Goal: Navigation & Orientation: Find specific page/section

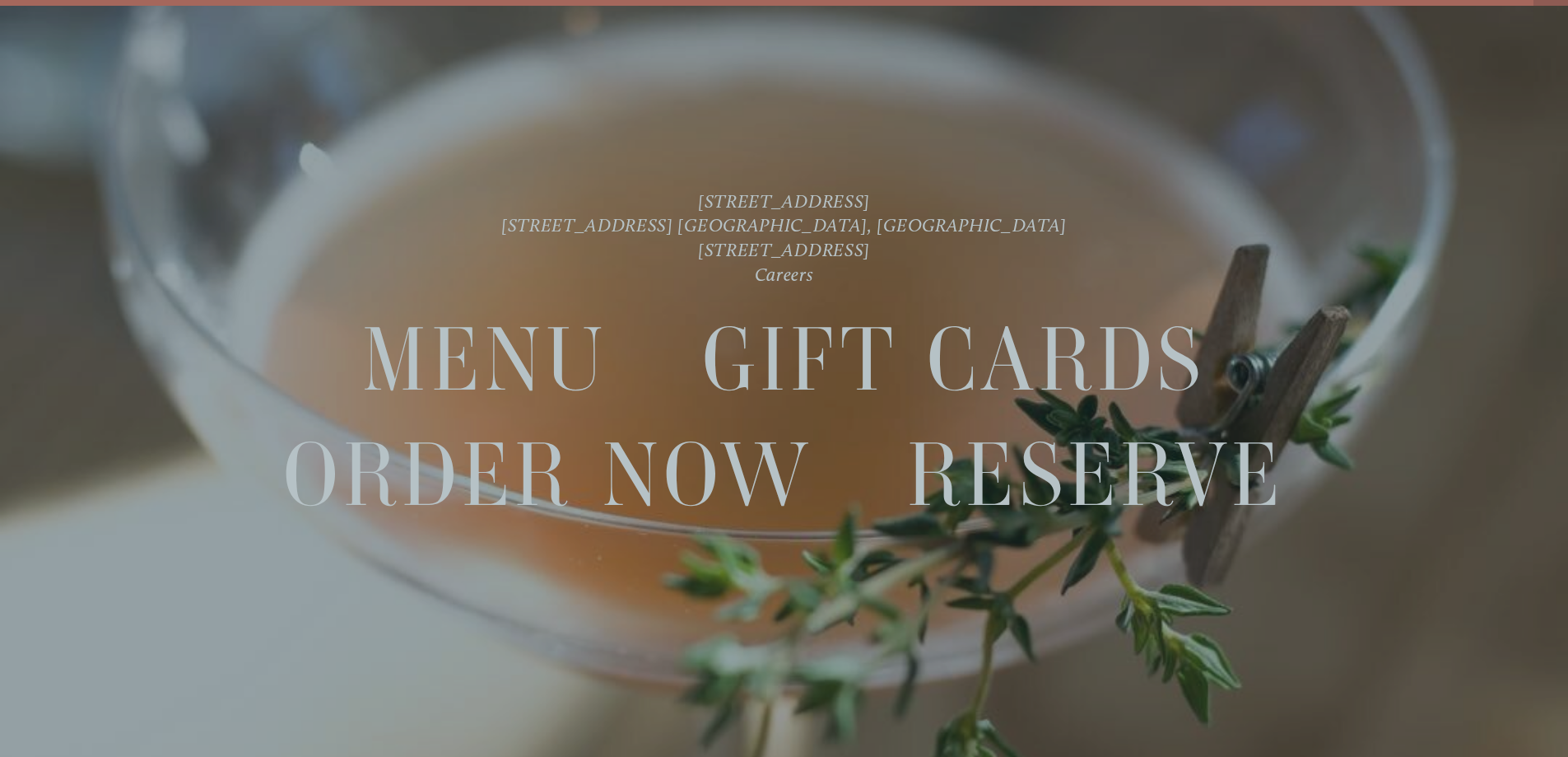
scroll to position [35, 0]
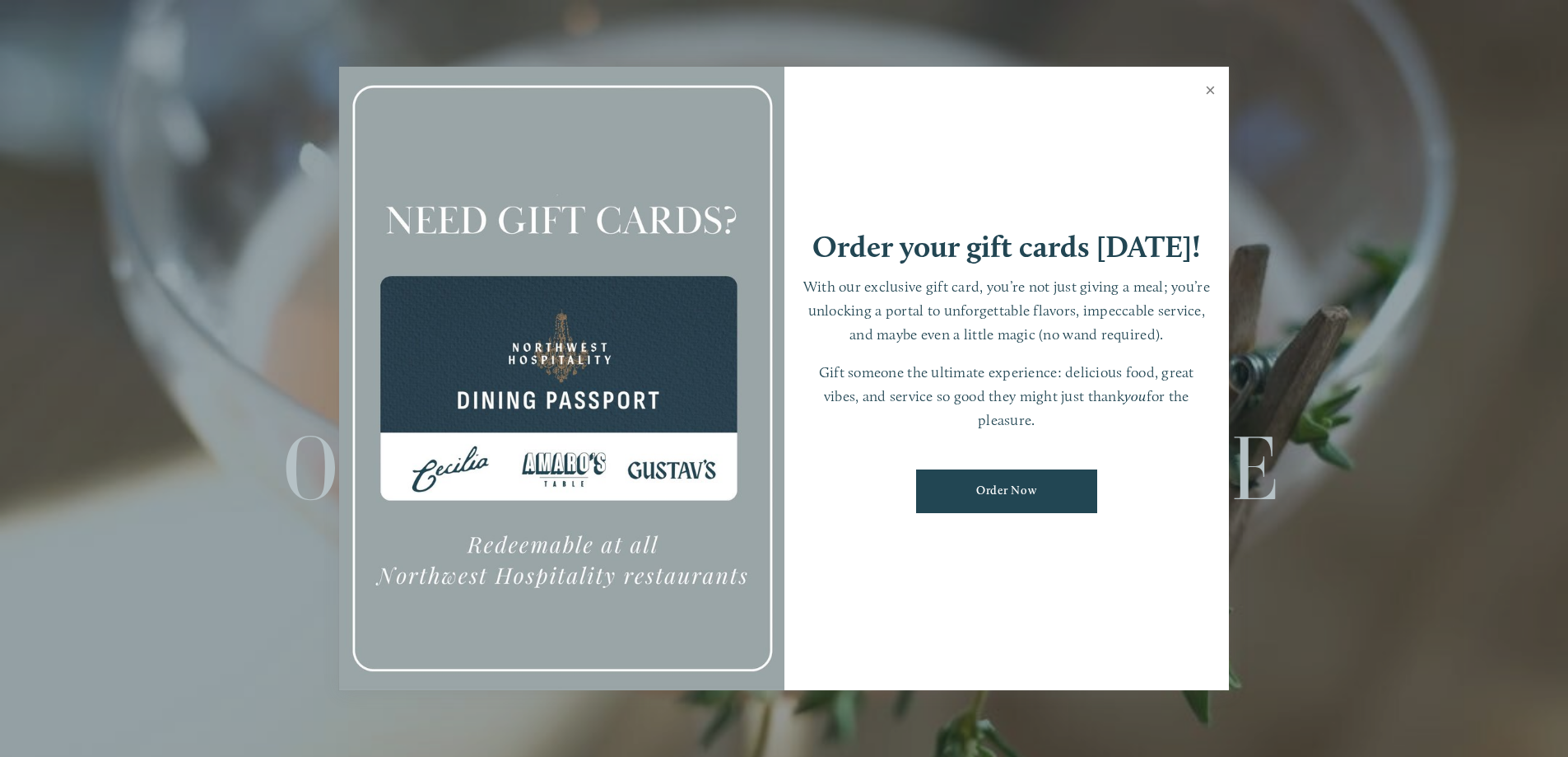
click at [1208, 84] on link "Close" at bounding box center [1210, 92] width 32 height 46
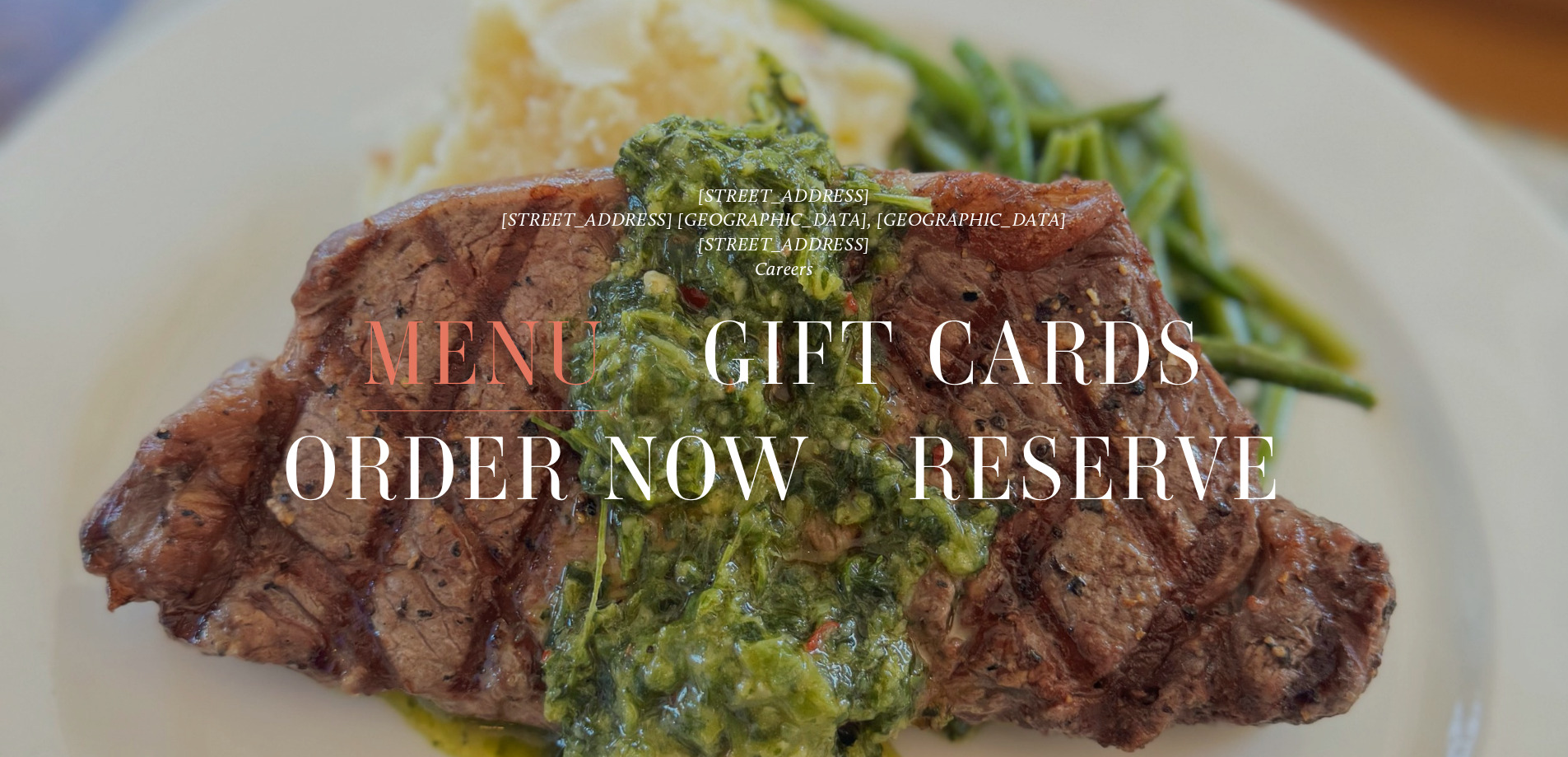
click at [477, 337] on span "Menu" at bounding box center [484, 354] width 245 height 114
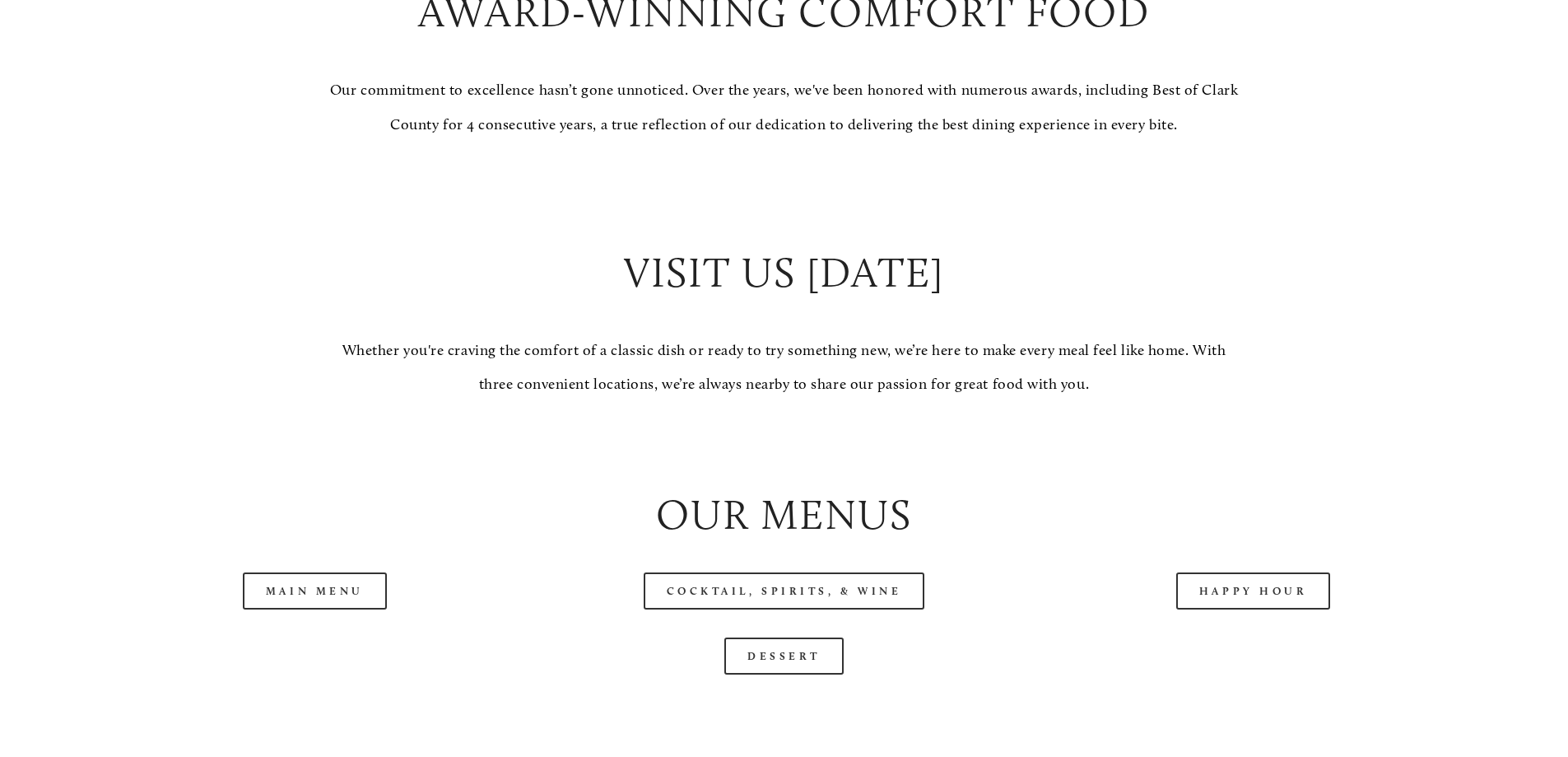
scroll to position [1811, 0]
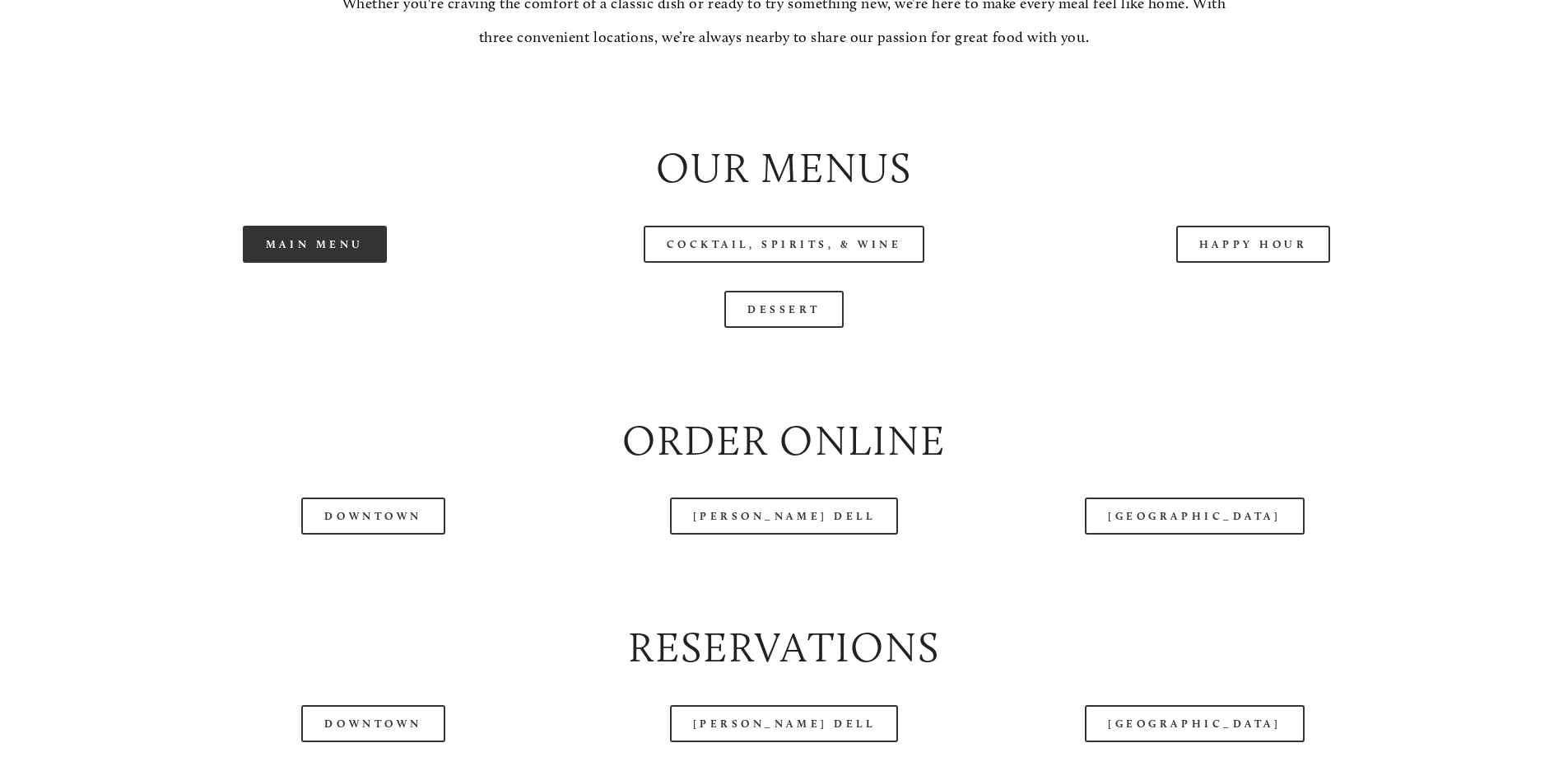
click at [292, 263] on link "Main Menu" at bounding box center [314, 243] width 144 height 37
